Goal: Task Accomplishment & Management: Manage account settings

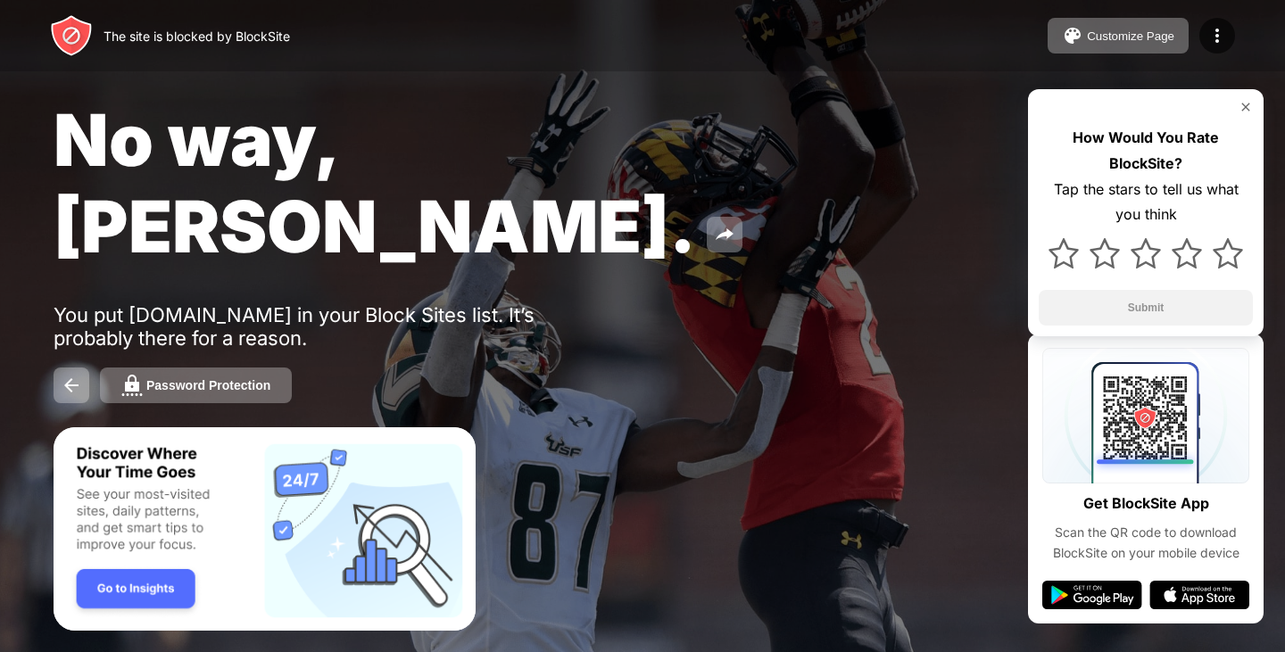
click at [1246, 107] on img at bounding box center [1246, 107] width 14 height 14
